Goal: Information Seeking & Learning: Check status

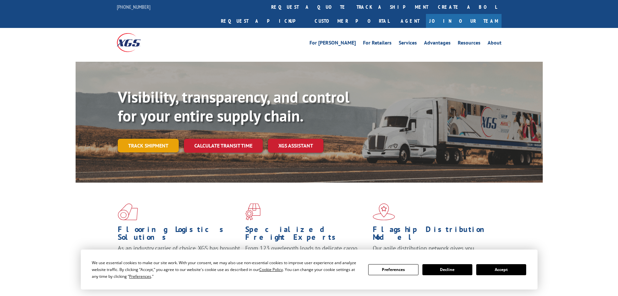
click at [150, 139] on link "Track shipment" at bounding box center [148, 146] width 61 height 14
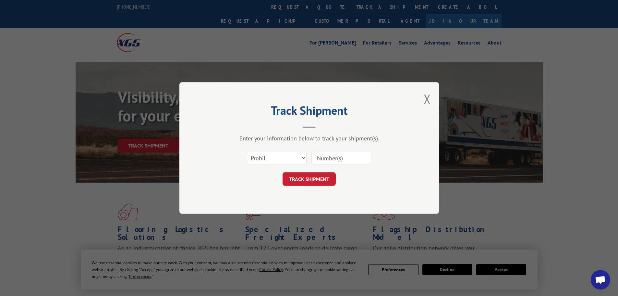
click at [332, 161] on input at bounding box center [341, 158] width 60 height 14
type input "17409260"
click button "TRACK SHIPMENT" at bounding box center [309, 179] width 53 height 14
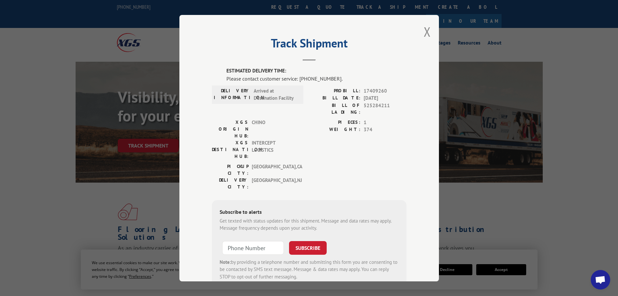
click at [430, 33] on div "Track Shipment ESTIMATED DELIVERY TIME: Please contact customer service: [PHONE…" at bounding box center [309, 148] width 260 height 266
click at [424, 35] on button "Close modal" at bounding box center [427, 31] width 7 height 17
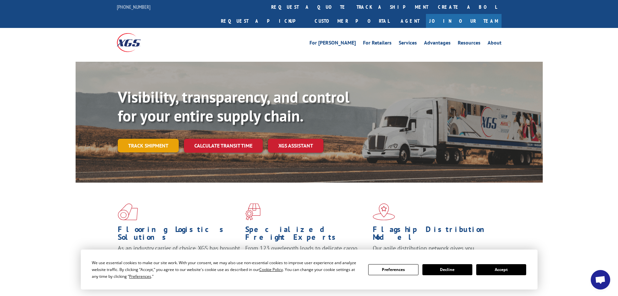
click at [157, 139] on link "Track shipment" at bounding box center [148, 146] width 61 height 14
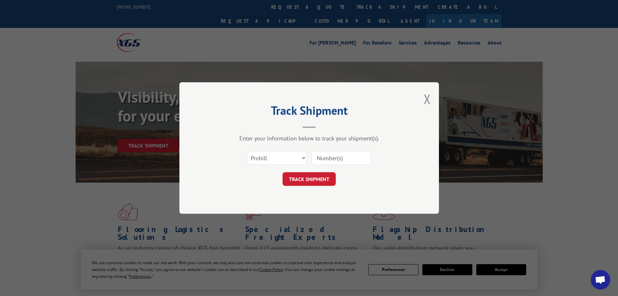
click at [318, 156] on input at bounding box center [341, 158] width 60 height 14
type input "17409259"
click at [308, 175] on button "TRACK SHIPMENT" at bounding box center [309, 179] width 53 height 14
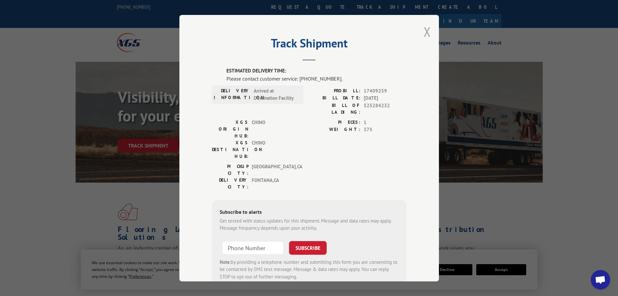
click at [424, 31] on button "Close modal" at bounding box center [427, 31] width 7 height 17
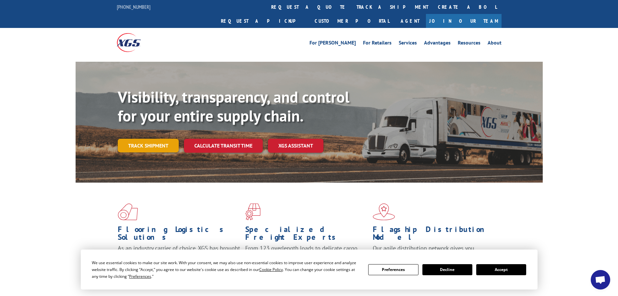
click at [149, 139] on link "Track shipment" at bounding box center [148, 146] width 61 height 14
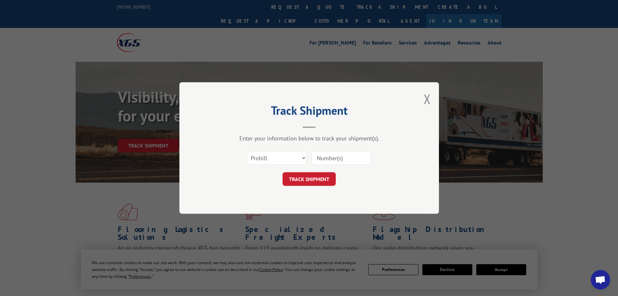
click at [335, 159] on input at bounding box center [341, 158] width 60 height 14
type input "17409260"
click button "TRACK SHIPMENT" at bounding box center [309, 179] width 53 height 14
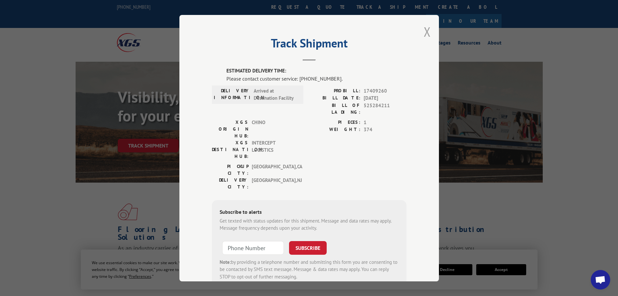
click at [425, 28] on button "Close modal" at bounding box center [427, 31] width 7 height 17
